Goal: Task Accomplishment & Management: Complete application form

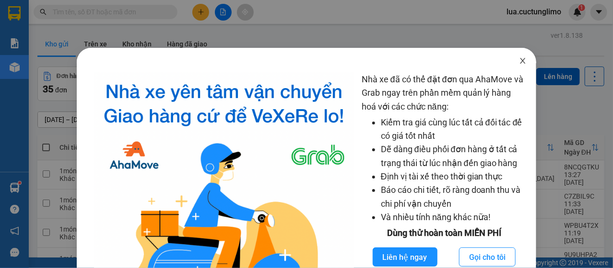
click at [510, 57] on span "Close" at bounding box center [522, 61] width 27 height 27
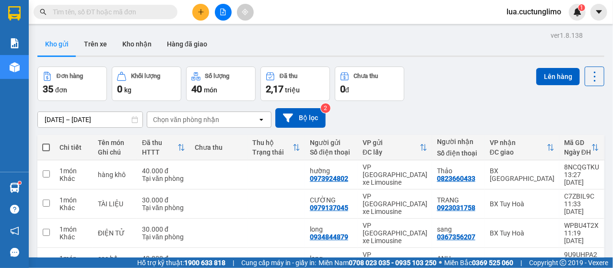
click at [199, 10] on icon "plus" at bounding box center [200, 12] width 7 height 7
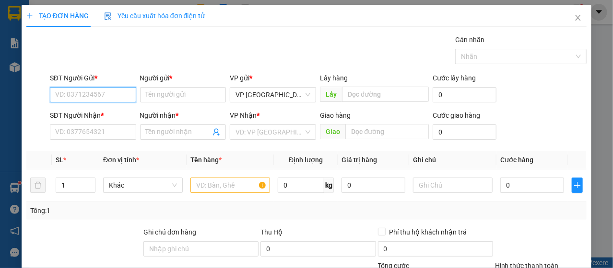
paste input "0349492247"
type input "0349492247"
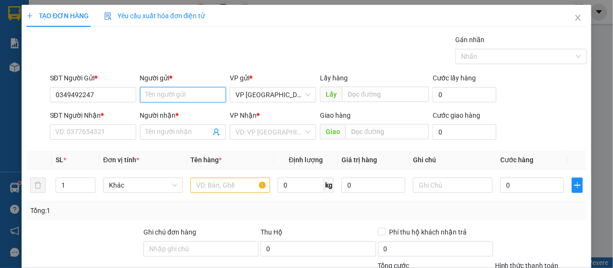
click at [185, 92] on input "Người gửi *" at bounding box center [183, 94] width 86 height 15
type input "A TIẾN"
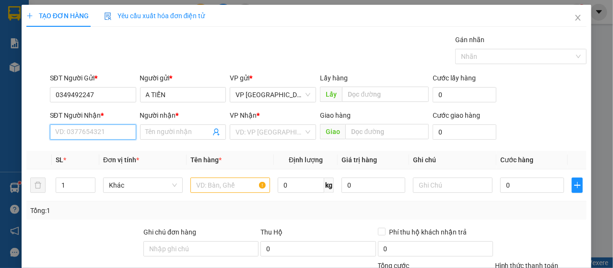
click at [74, 135] on input "SĐT Người Nhận *" at bounding box center [93, 132] width 86 height 15
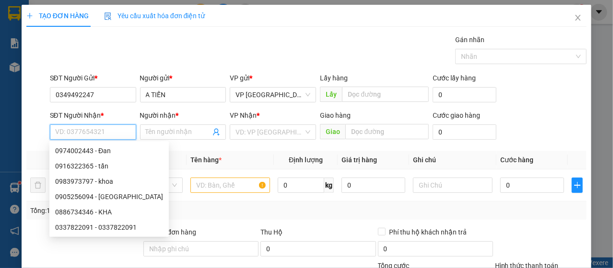
paste input "0349492247"
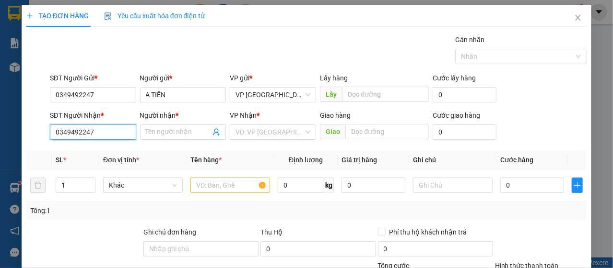
type input "0349492247"
click at [193, 142] on div "Người nhận * Tên người nhận" at bounding box center [183, 127] width 86 height 34
click at [192, 136] on input "Người nhận *" at bounding box center [178, 132] width 65 height 11
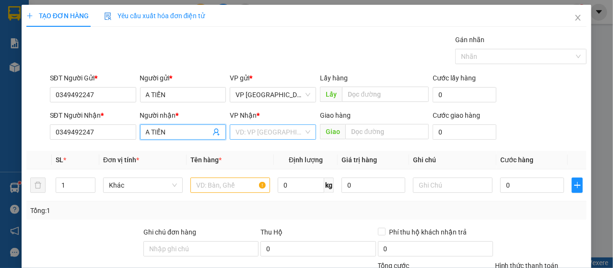
type input "A TIẾN"
click at [277, 129] on input "search" at bounding box center [269, 132] width 68 height 14
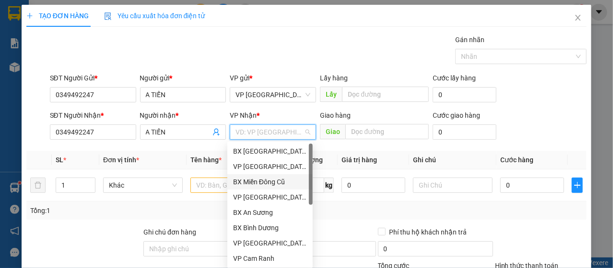
scroll to position [184, 0]
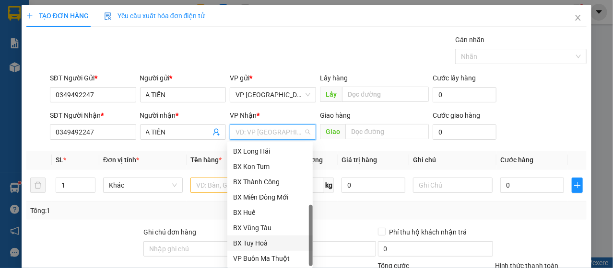
click at [268, 242] on div "BX Tuy Hoà" at bounding box center [270, 243] width 74 height 11
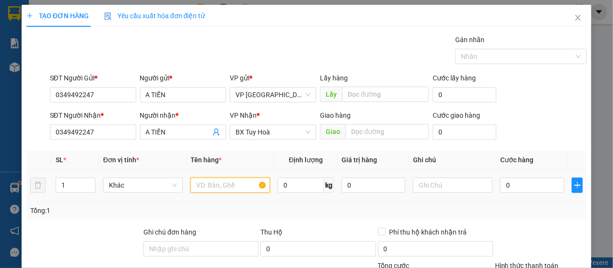
click at [238, 188] on input "text" at bounding box center [230, 185] width 80 height 15
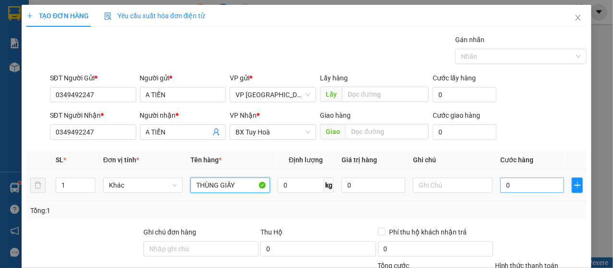
type input "THÙNG GIẤY"
click at [513, 187] on input "0" at bounding box center [532, 185] width 64 height 15
type input "4"
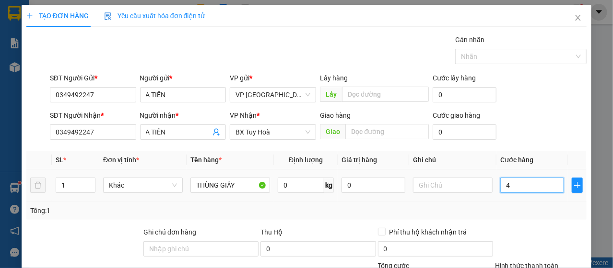
type input "40"
type input "400"
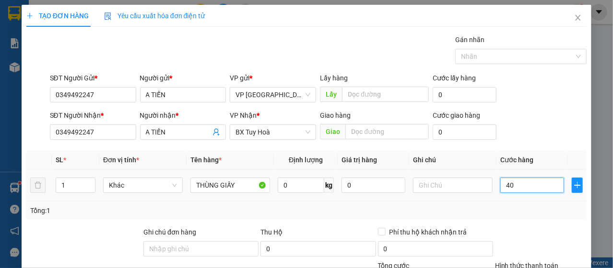
type input "400"
type input "4.000"
type input "40.000"
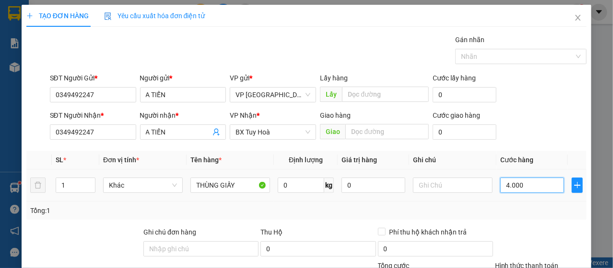
type input "40.000"
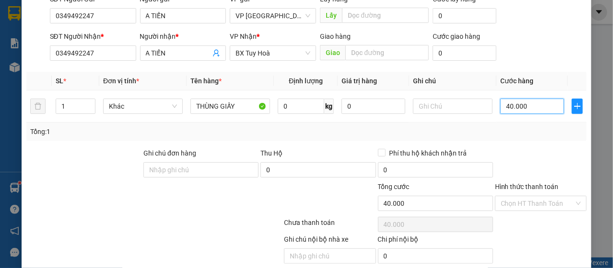
scroll to position [115, 0]
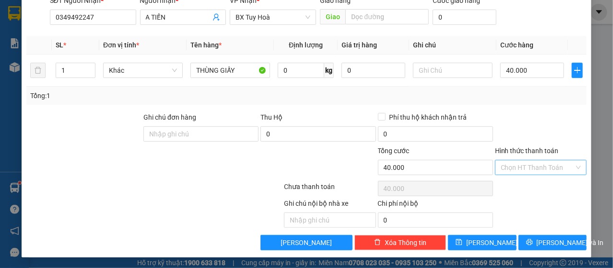
click at [520, 162] on input "Hình thức thanh toán" at bounding box center [536, 168] width 73 height 14
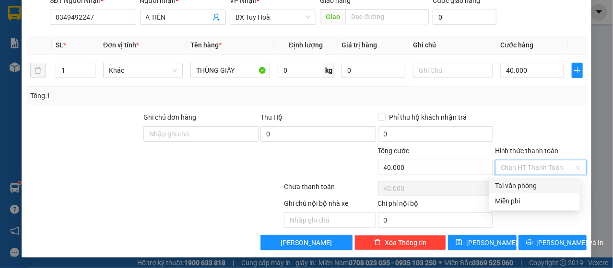
click at [519, 186] on div "Tại văn phòng" at bounding box center [534, 186] width 79 height 11
type input "0"
click at [536, 188] on div "Tại văn phòng" at bounding box center [534, 186] width 79 height 11
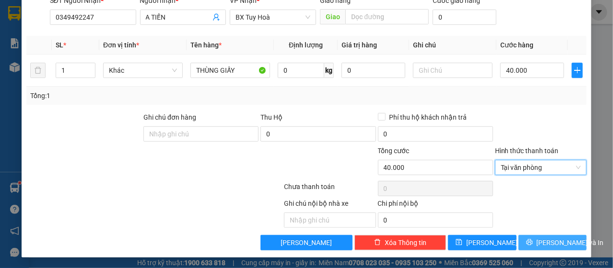
click at [546, 243] on span "[PERSON_NAME] và In" at bounding box center [569, 243] width 67 height 11
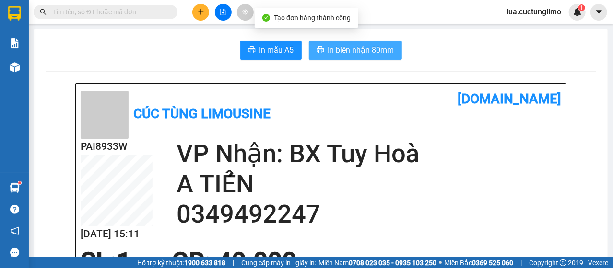
click at [371, 56] on span "In biên nhận 80mm" at bounding box center [361, 50] width 66 height 12
